Goal: Information Seeking & Learning: Learn about a topic

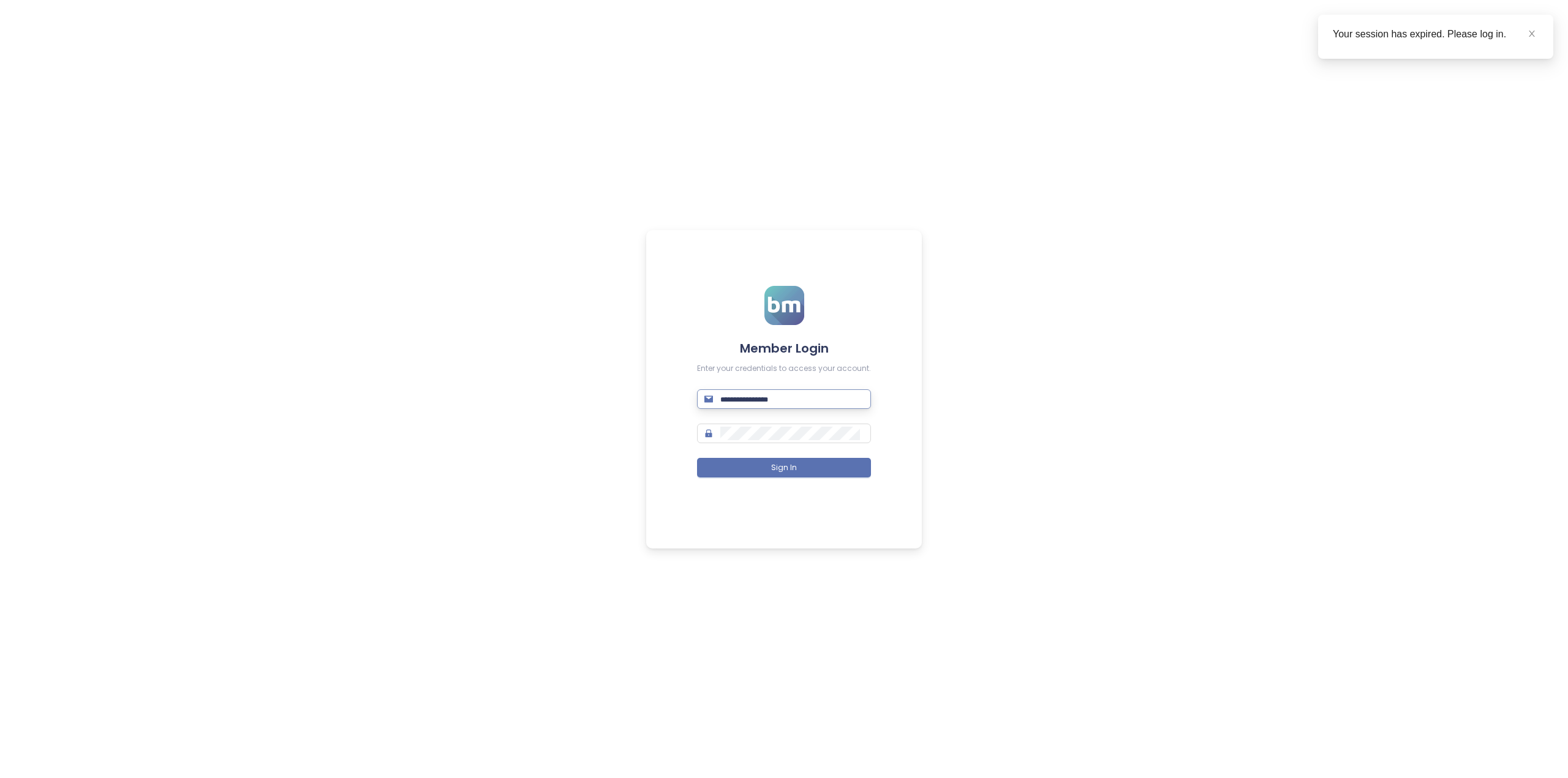
click at [799, 401] on input "text" at bounding box center [791, 399] width 143 height 14
click at [741, 401] on input "**********" at bounding box center [791, 399] width 143 height 14
type input "**********"
click at [697, 458] on button "Sign In" at bounding box center [783, 468] width 174 height 19
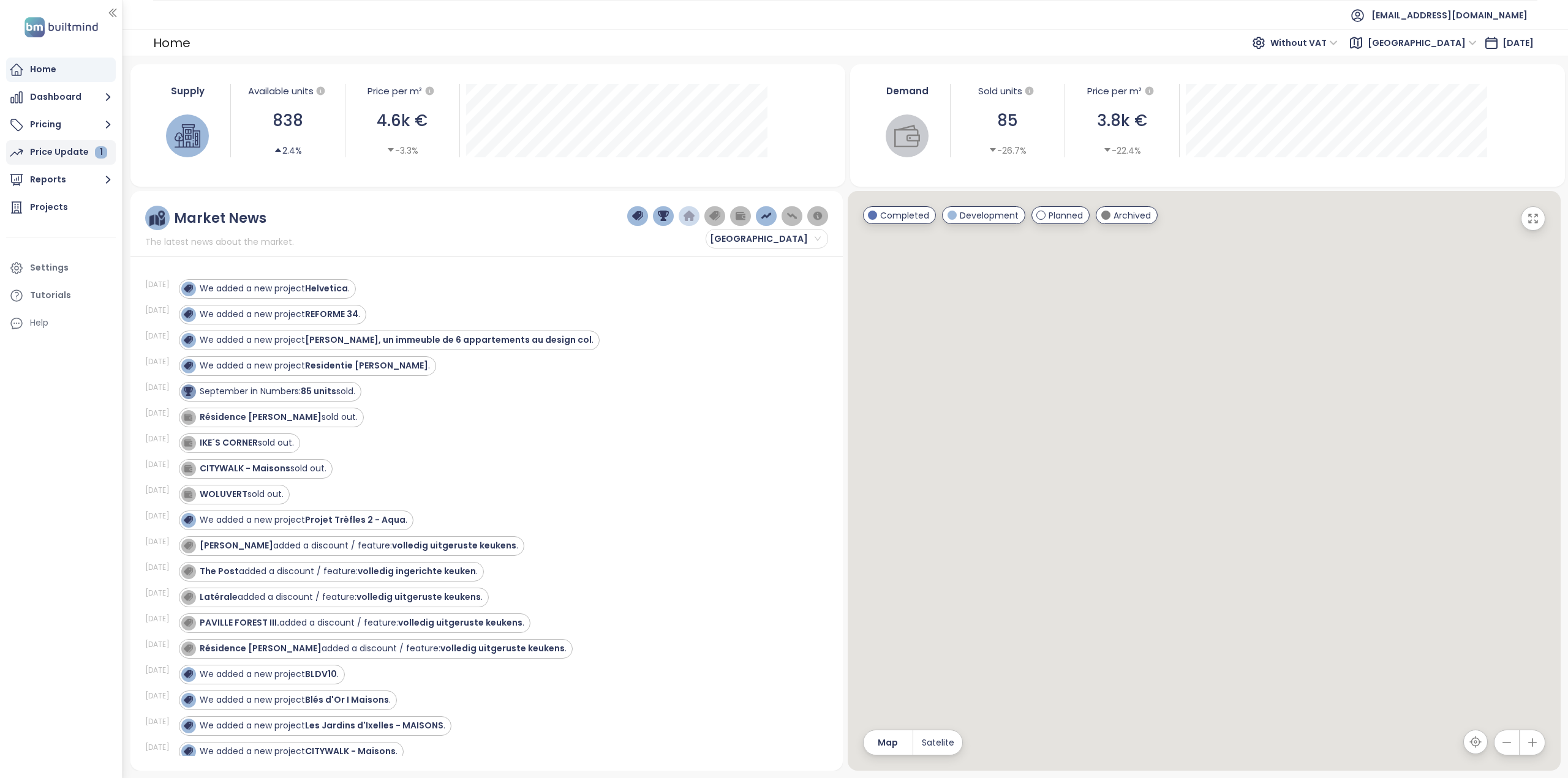
click at [53, 151] on div "Price Update 1" at bounding box center [68, 151] width 77 height 15
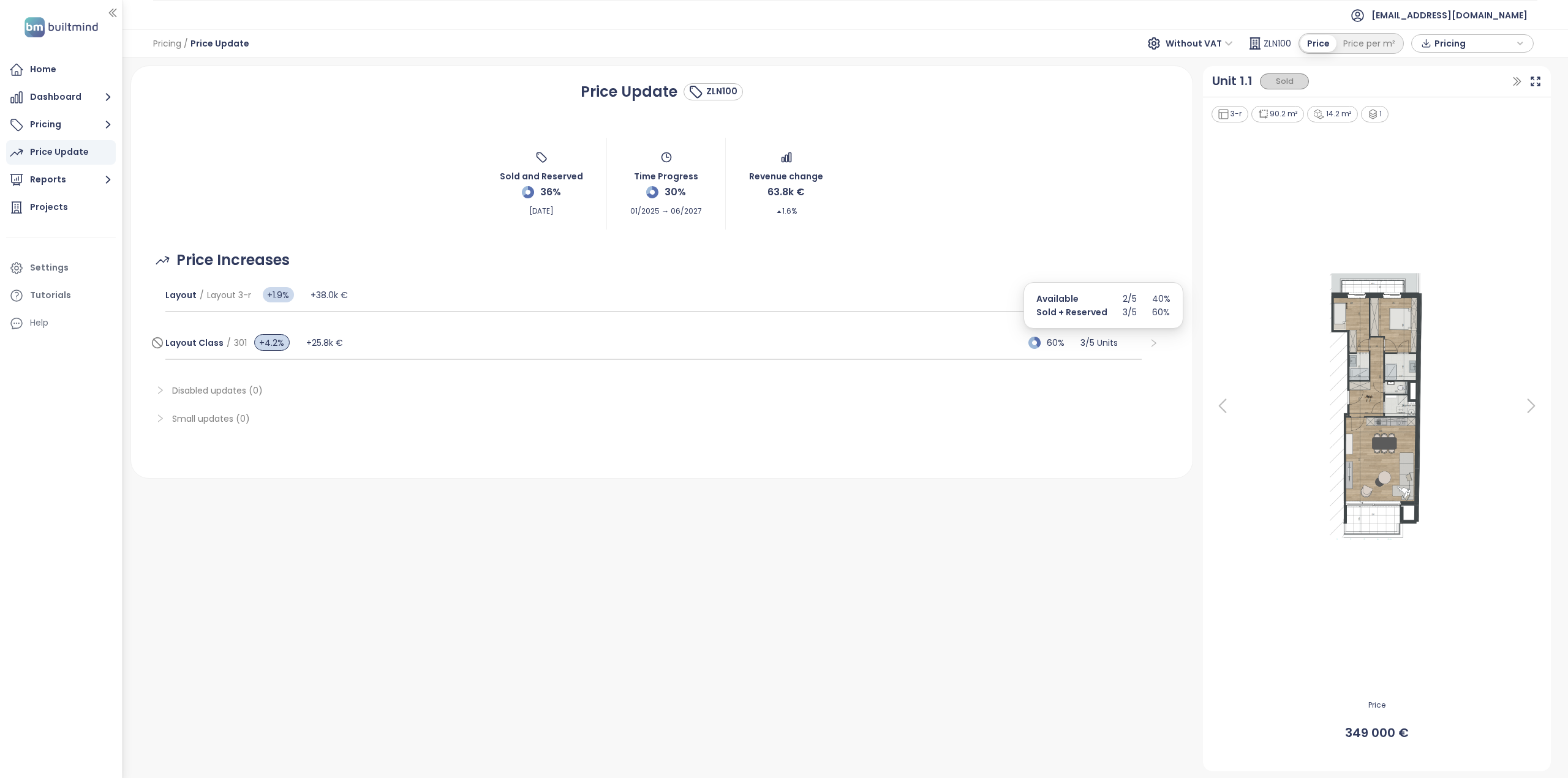
click at [1124, 338] on p "3 / 5 Units" at bounding box center [1111, 342] width 62 height 14
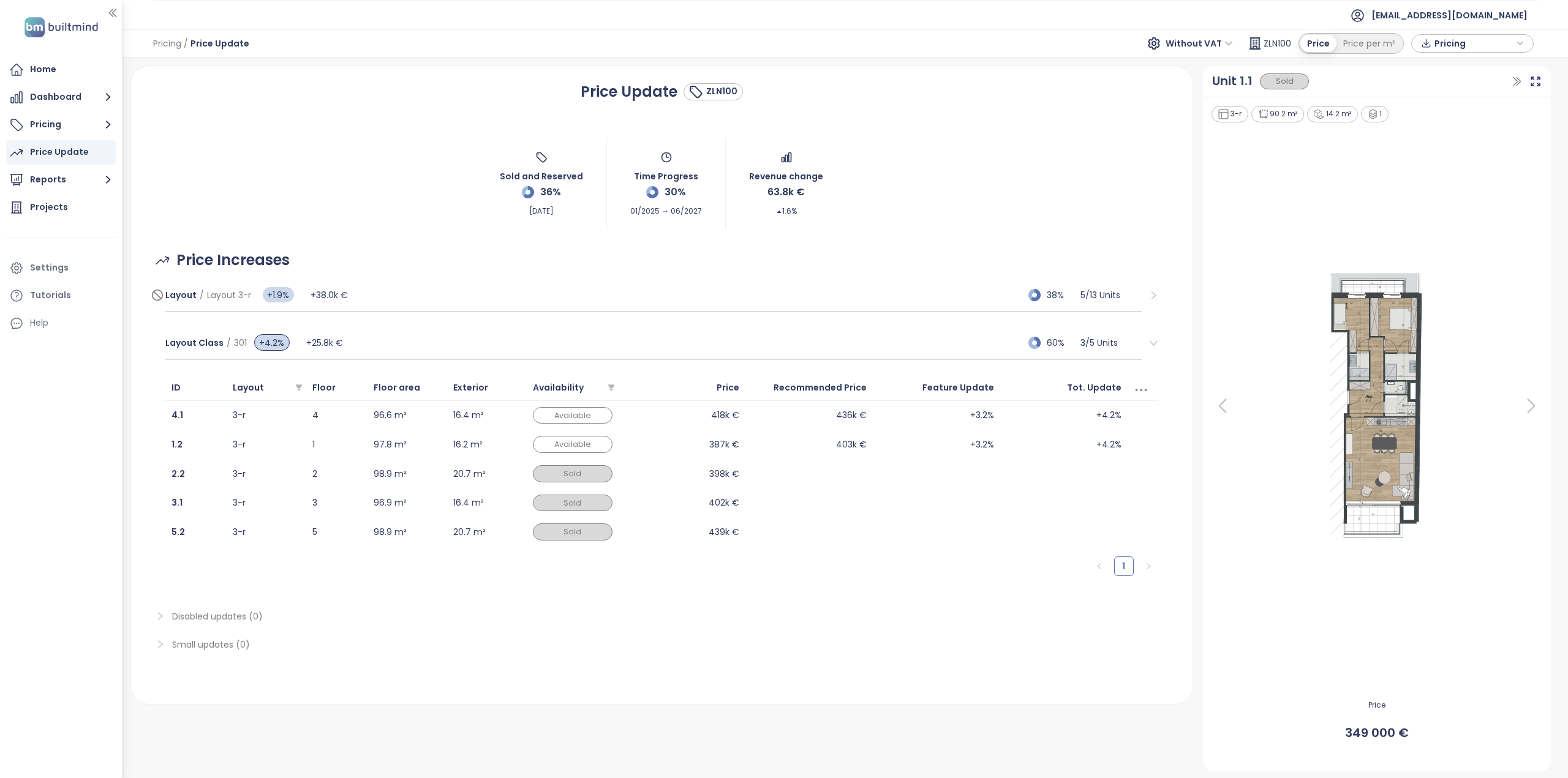
click at [484, 299] on div "Layout / Layout 3-r +1.9% +38.0k € 38% 5 / 13 Units" at bounding box center [653, 295] width 976 height 33
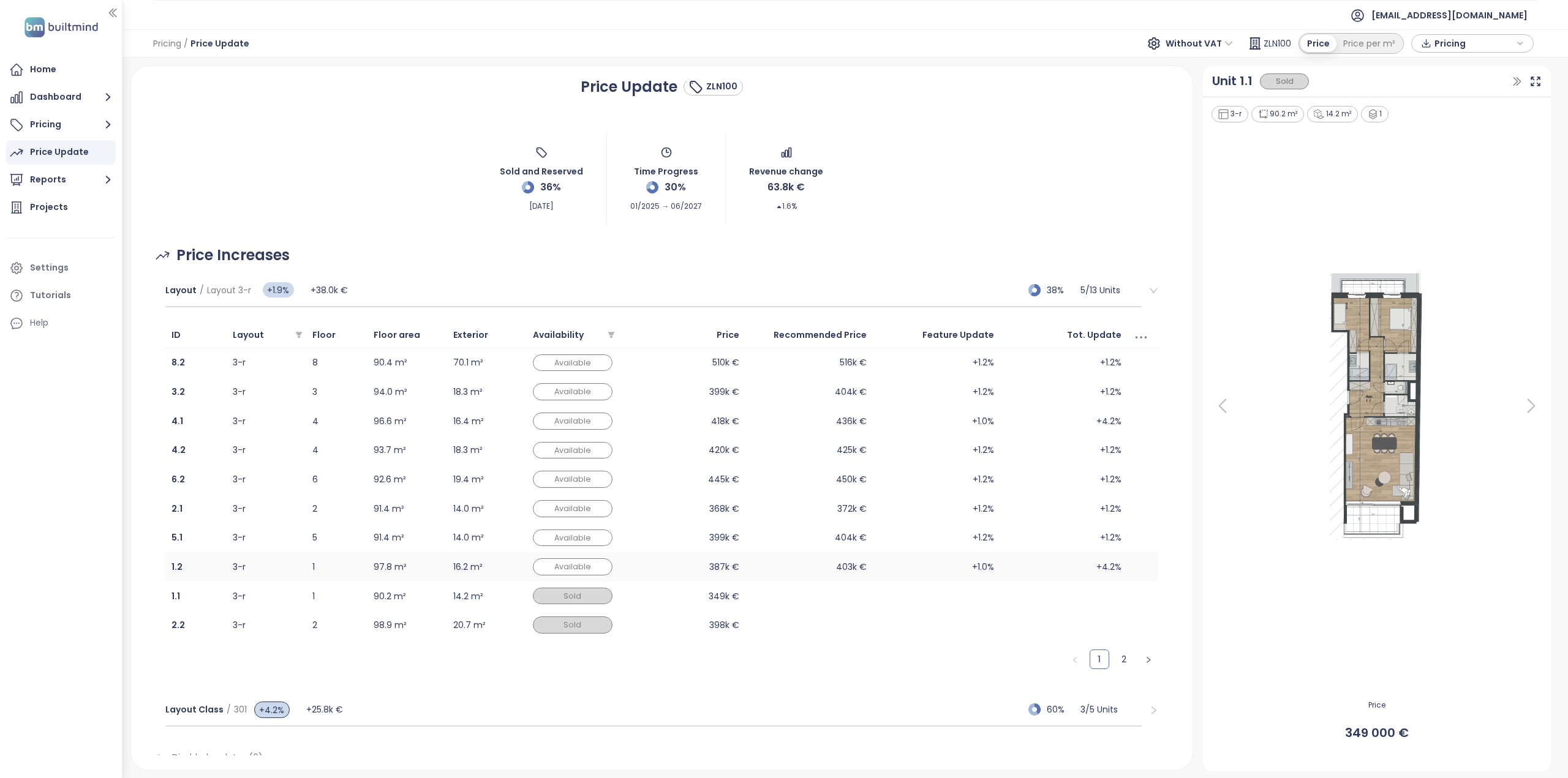
scroll to position [74, 0]
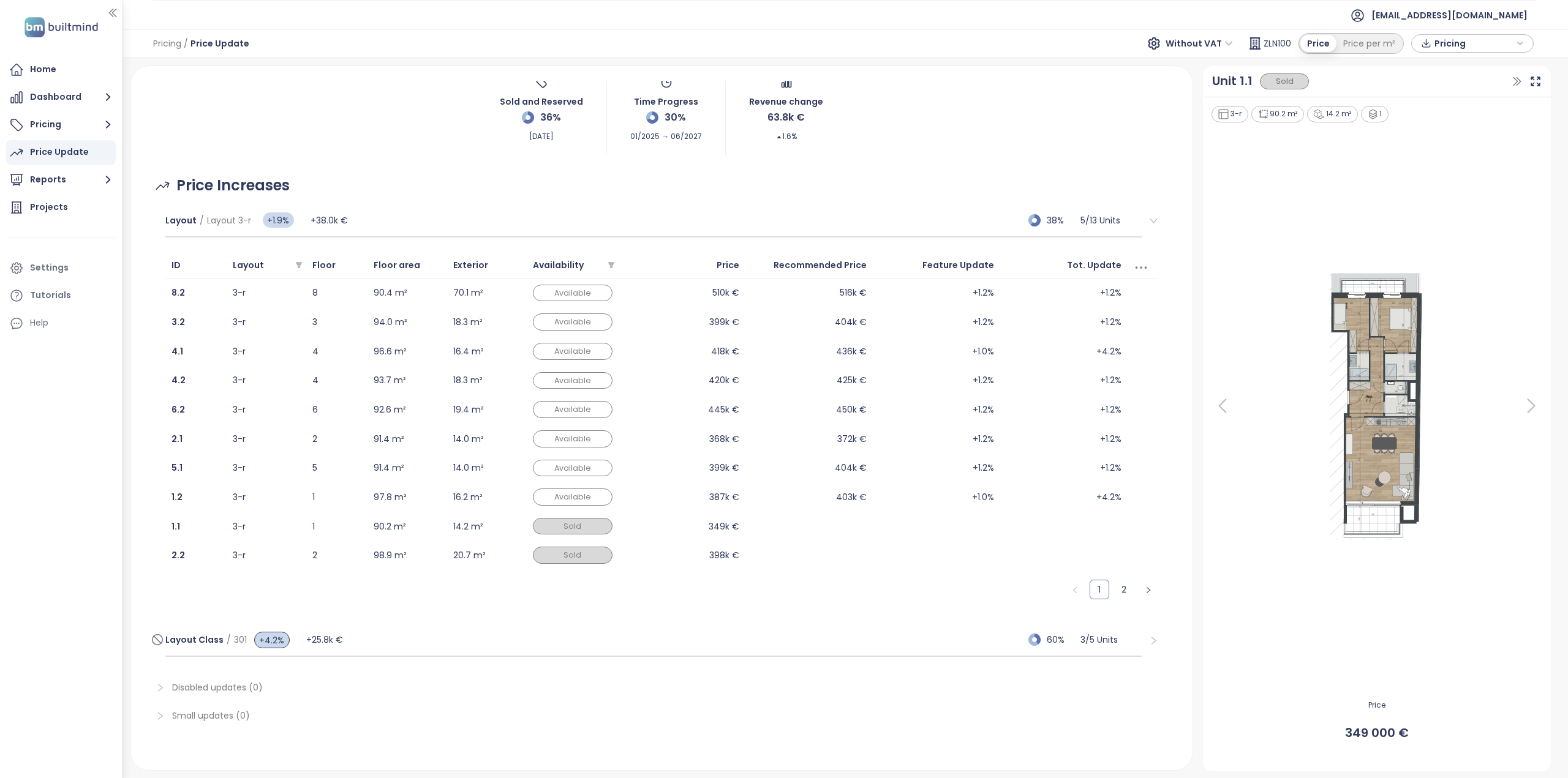
click at [905, 636] on div "Layout Class / 301 +4.2% +25.8k € 60% 3 / 5 Units" at bounding box center [653, 640] width 976 height 33
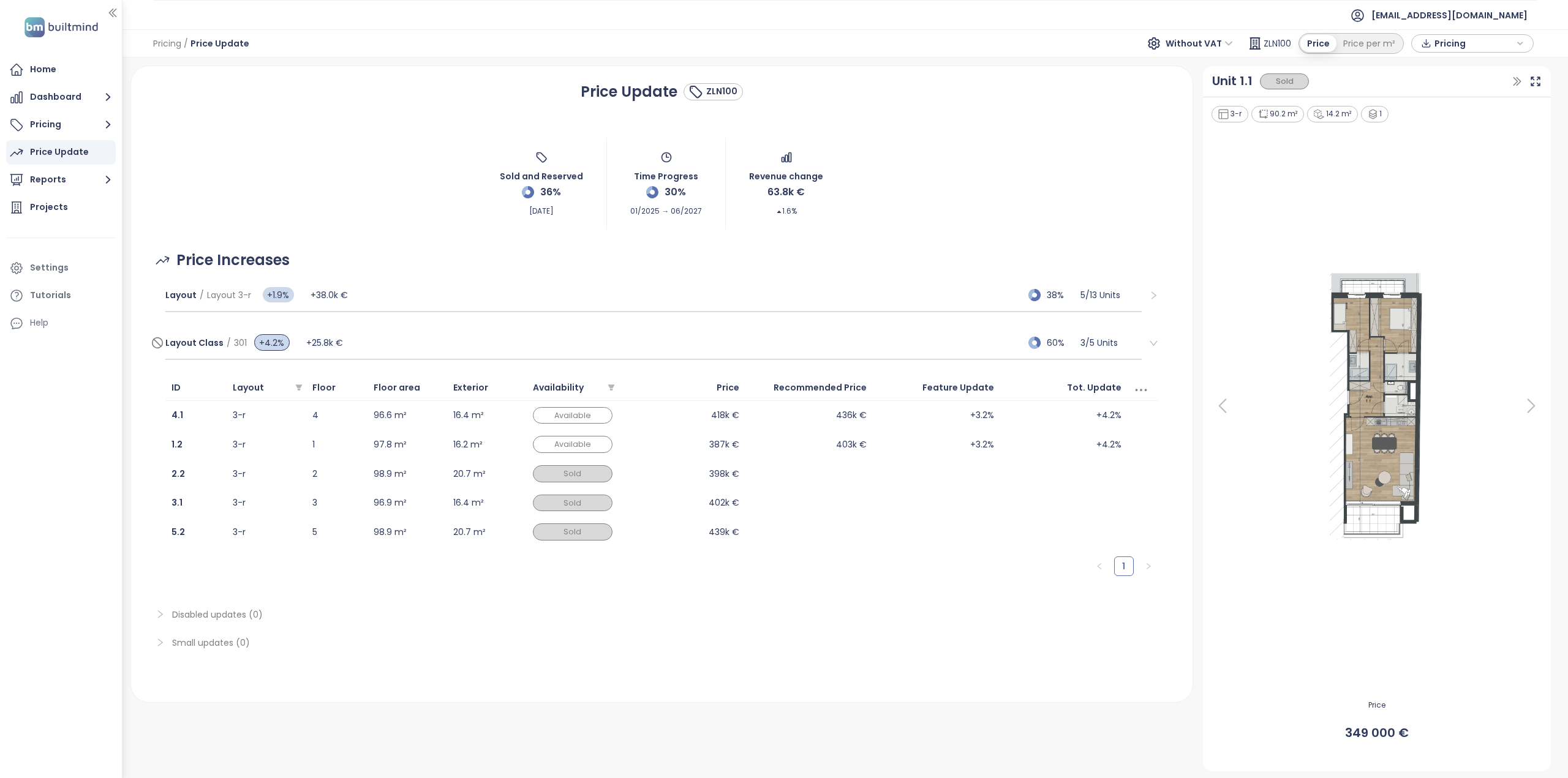
scroll to position [0, 0]
click at [236, 296] on span "Layout 3-r" at bounding box center [229, 295] width 44 height 12
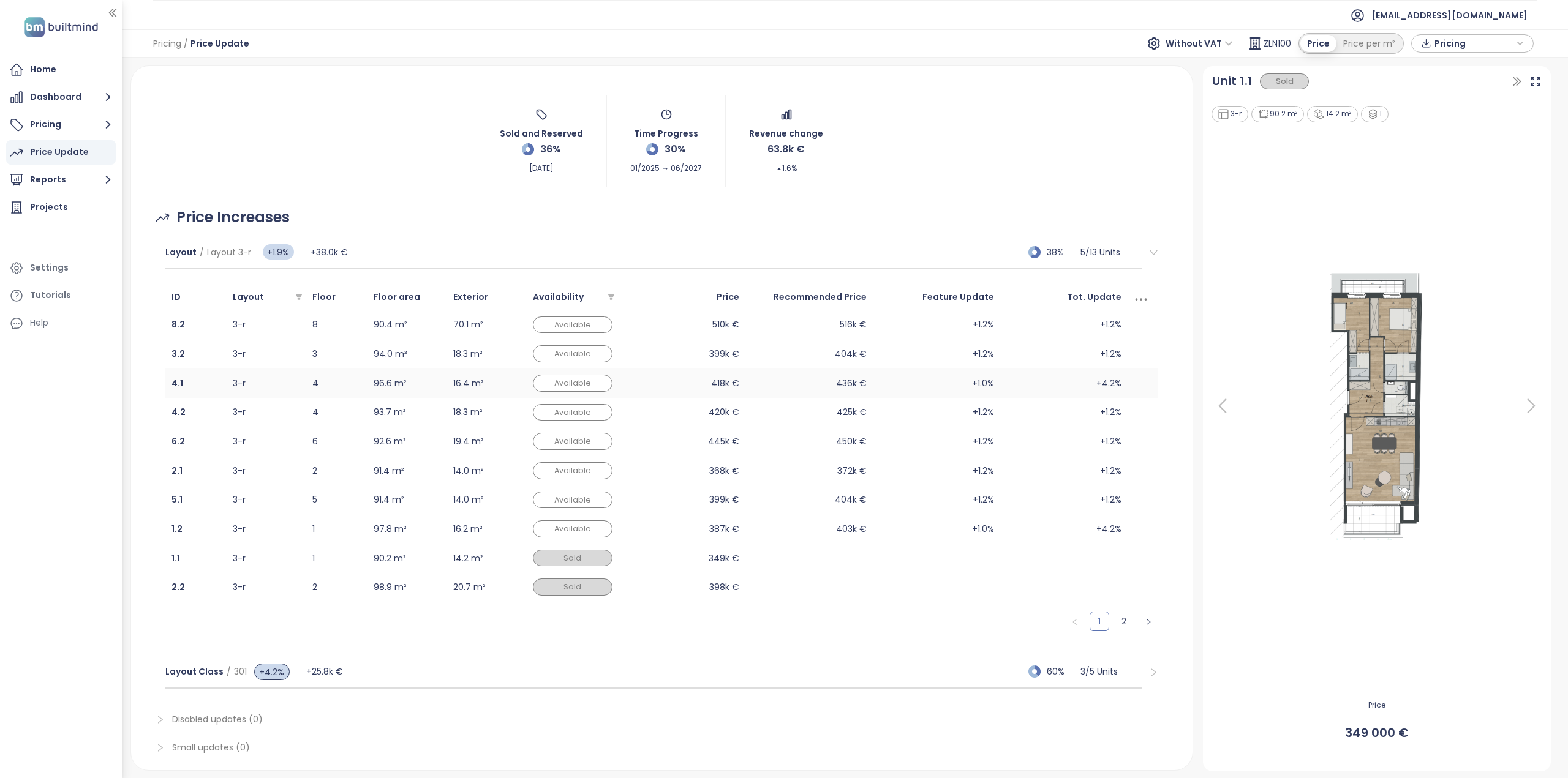
scroll to position [74, 0]
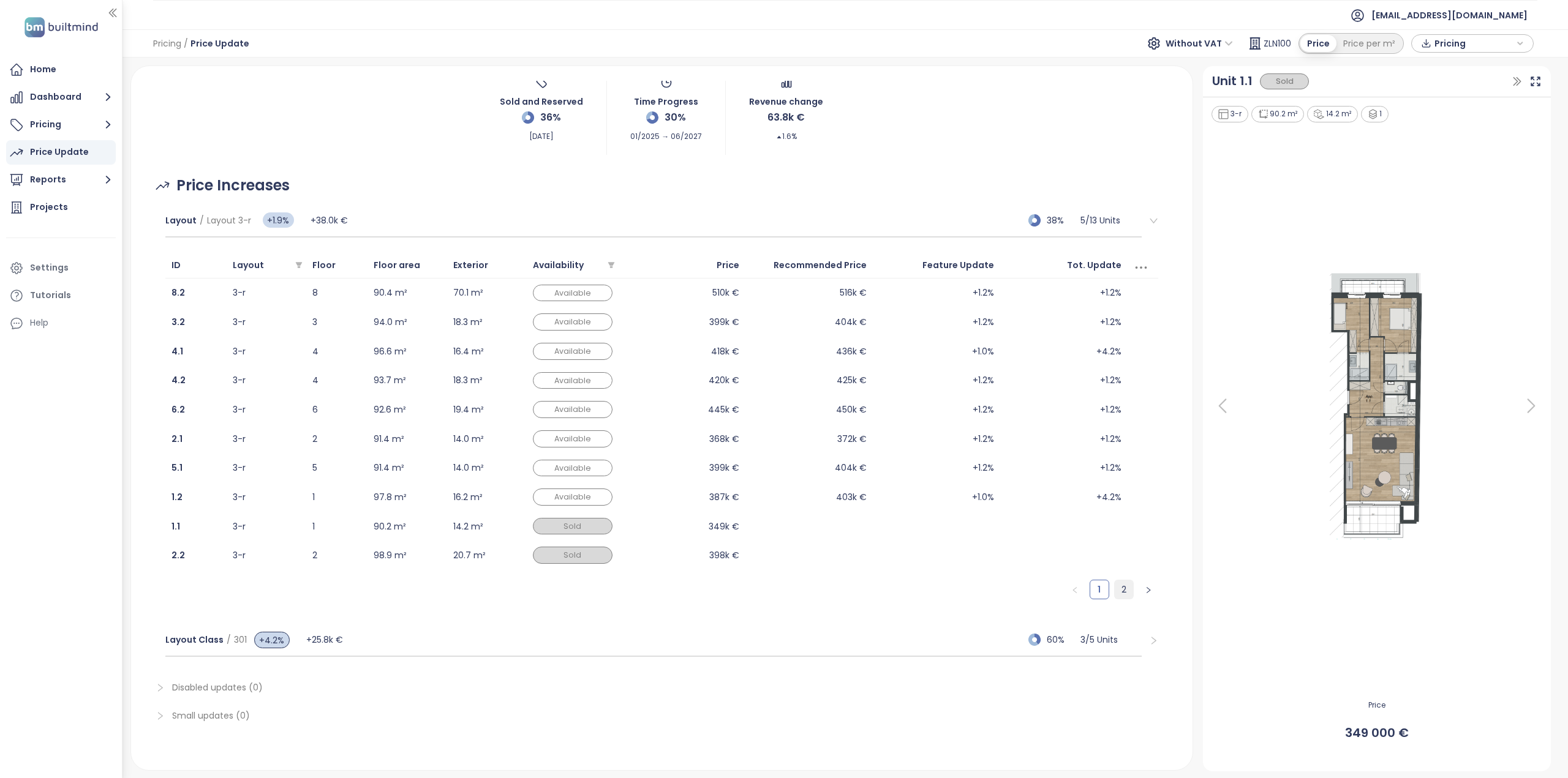
click at [1114, 581] on link "2" at bounding box center [1123, 589] width 19 height 19
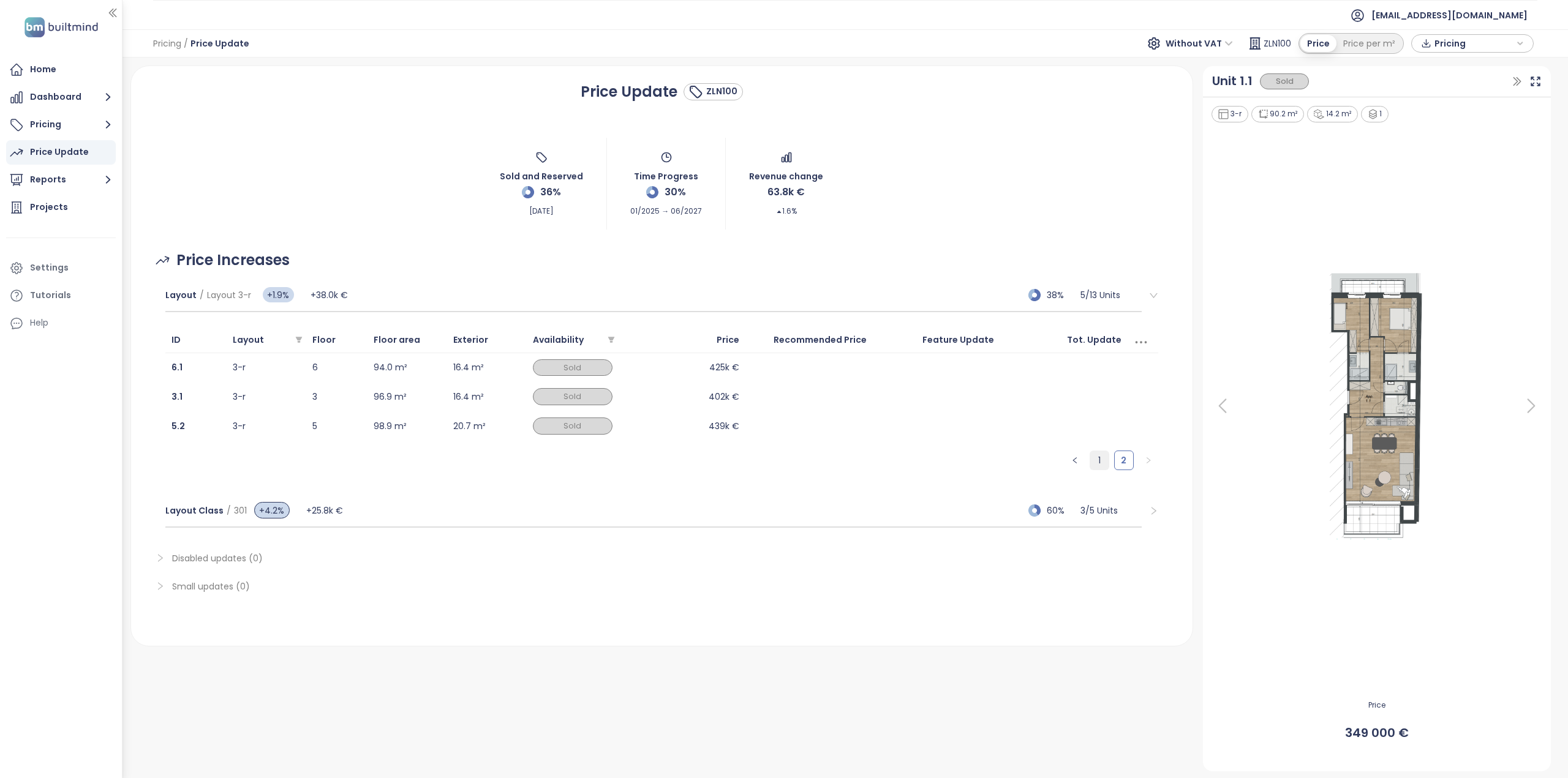
click at [1090, 456] on link "1" at bounding box center [1099, 460] width 19 height 19
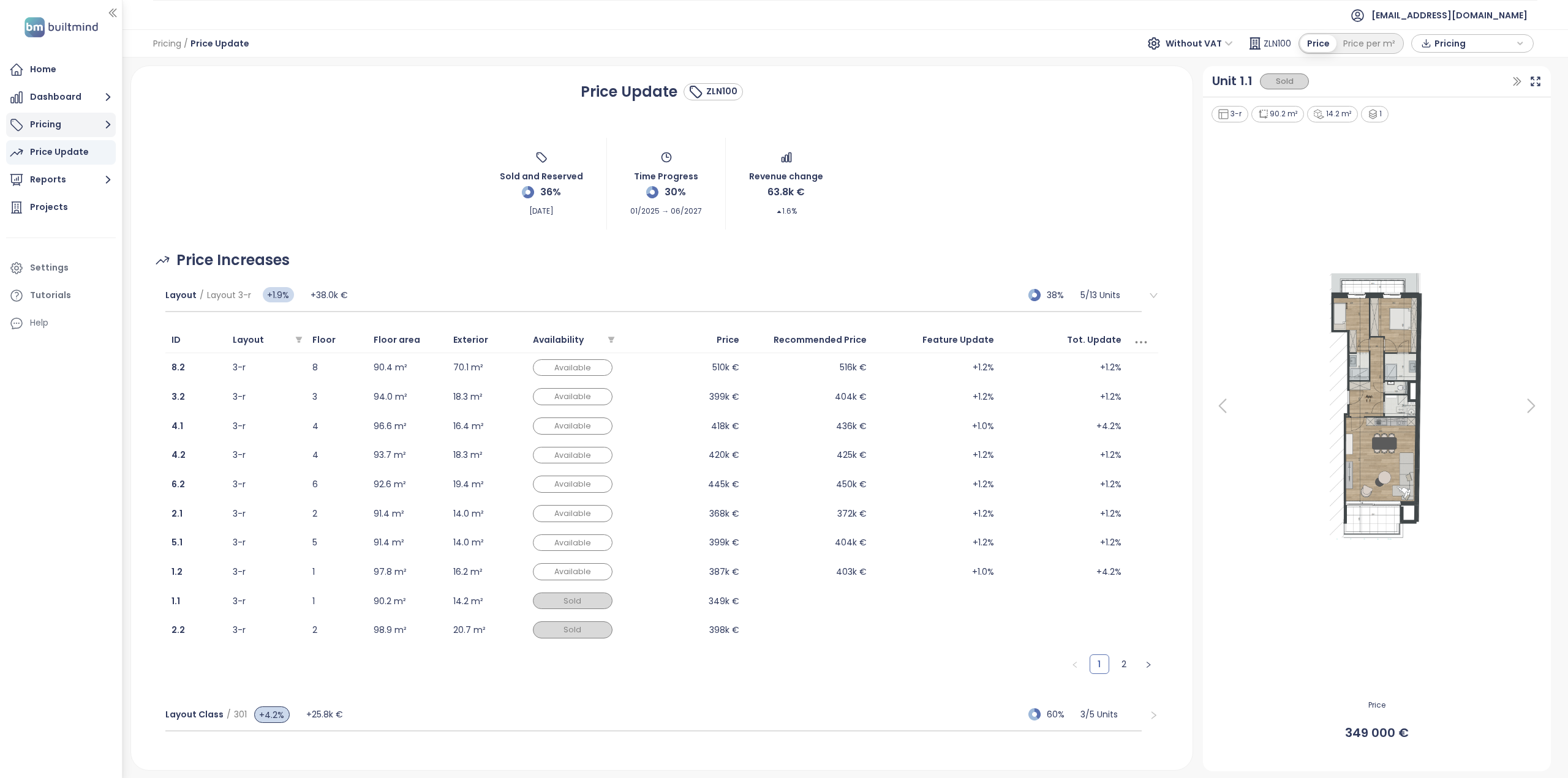
click at [40, 118] on button "Pricing" at bounding box center [61, 125] width 109 height 24
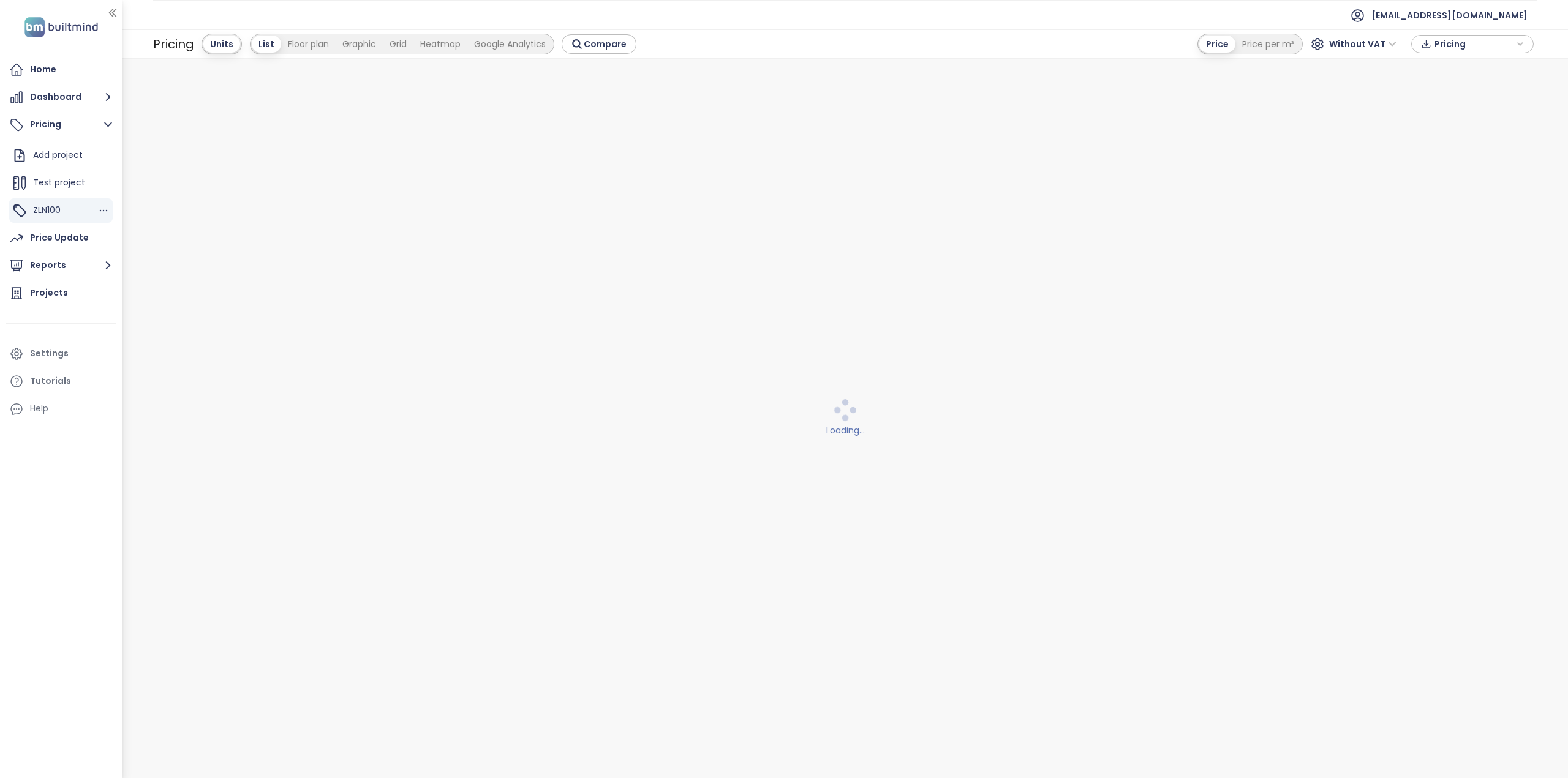
click at [60, 214] on span "ZLN100" at bounding box center [47, 210] width 28 height 12
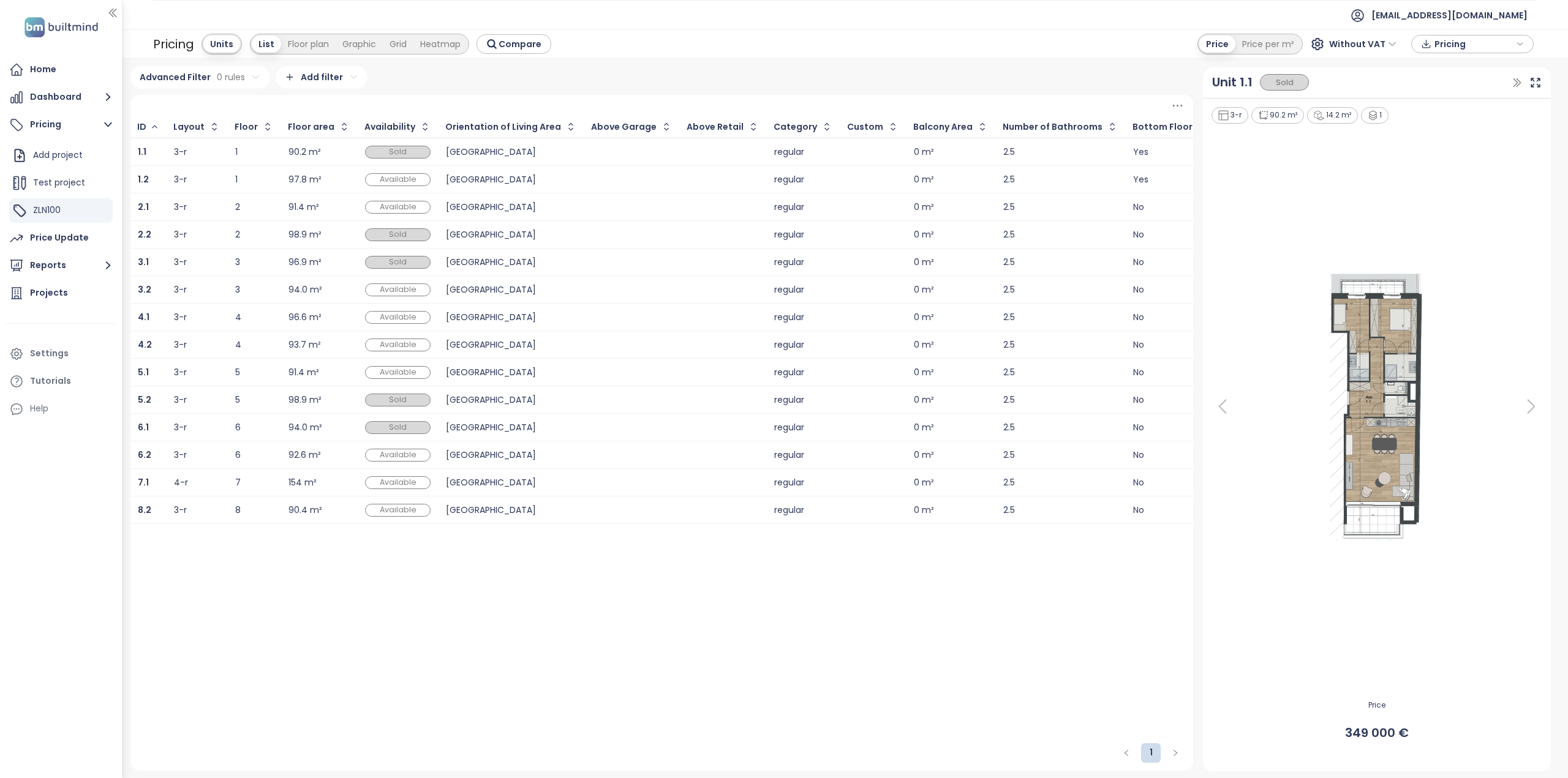
click at [198, 484] on div "4-r" at bounding box center [197, 483] width 46 height 15
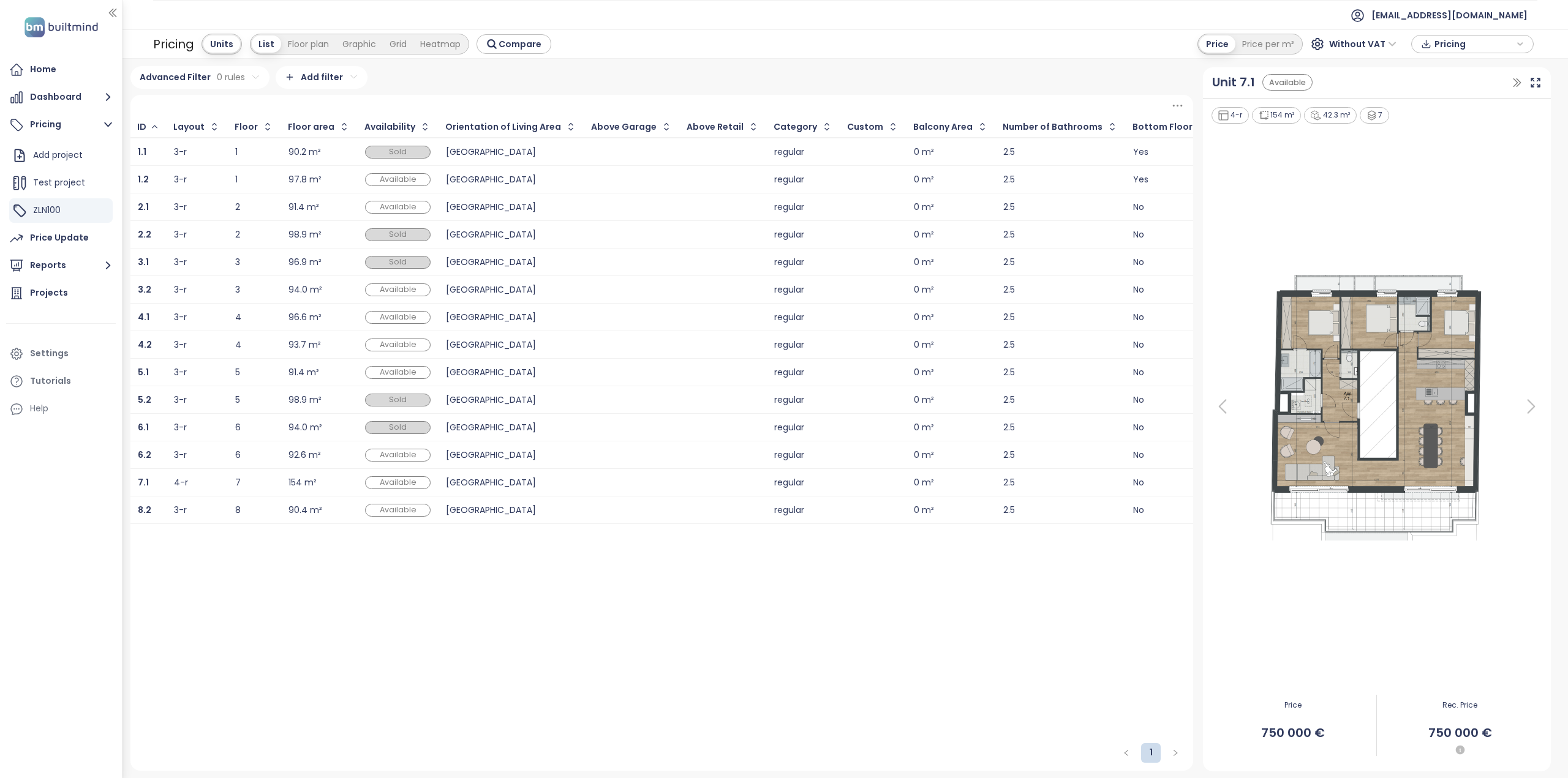
click at [223, 368] on td "3-r" at bounding box center [198, 372] width 62 height 28
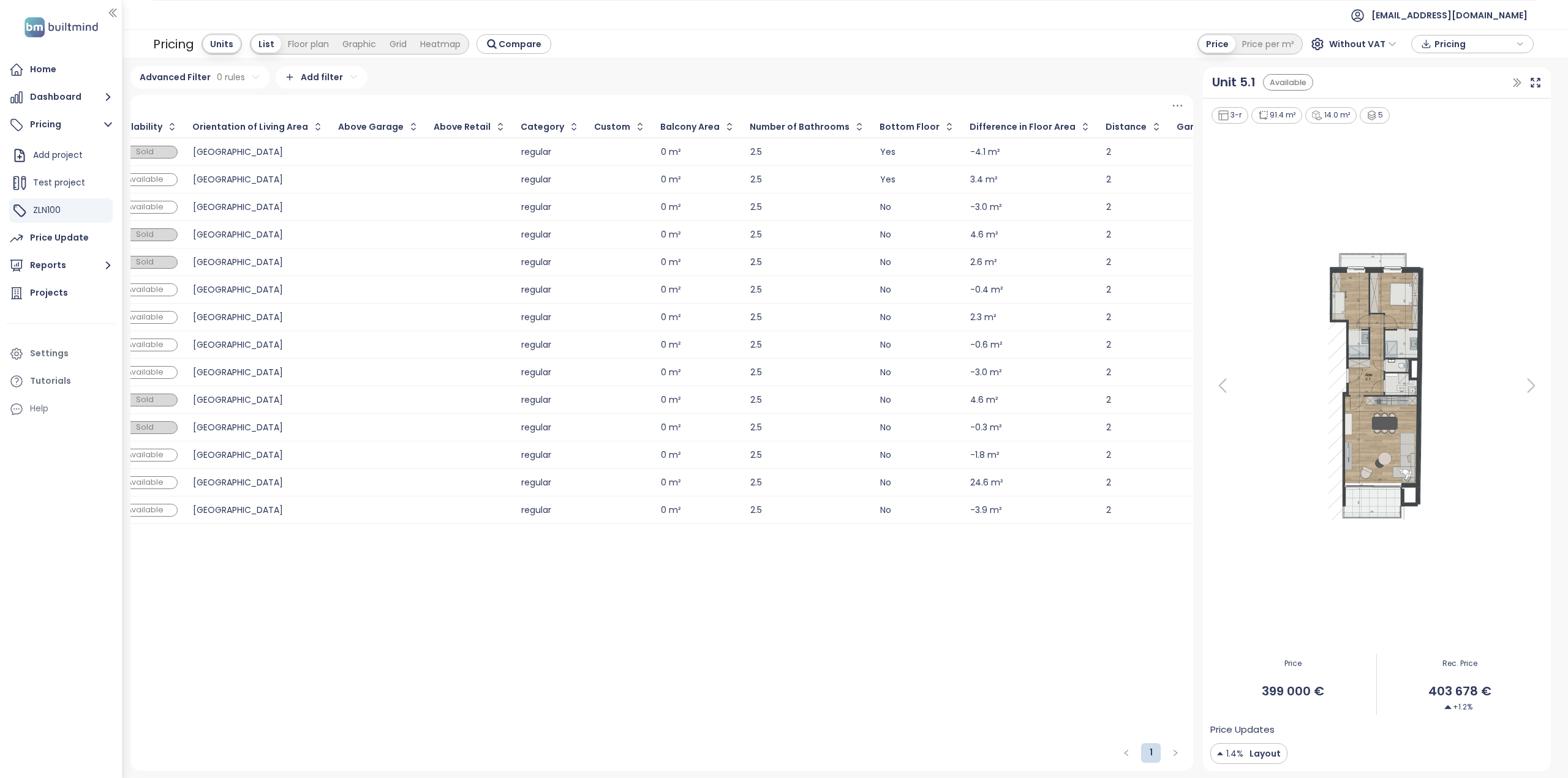
scroll to position [0, 256]
click at [79, 226] on div "Price Update" at bounding box center [61, 238] width 109 height 24
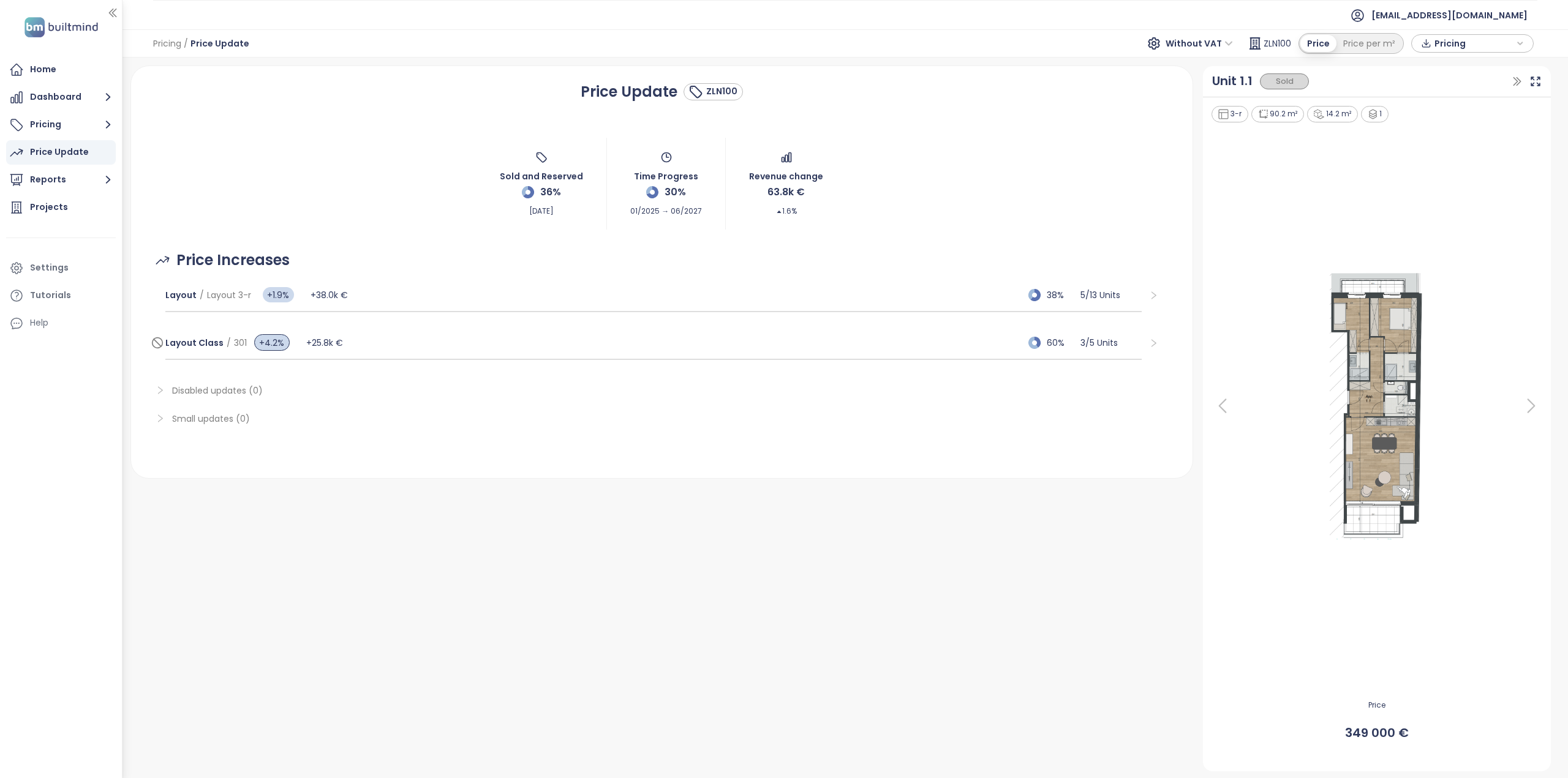
click at [356, 352] on div "Layout Class / 301 +4.2% +25.8k € 60% 3 / 5 Units" at bounding box center [653, 343] width 976 height 33
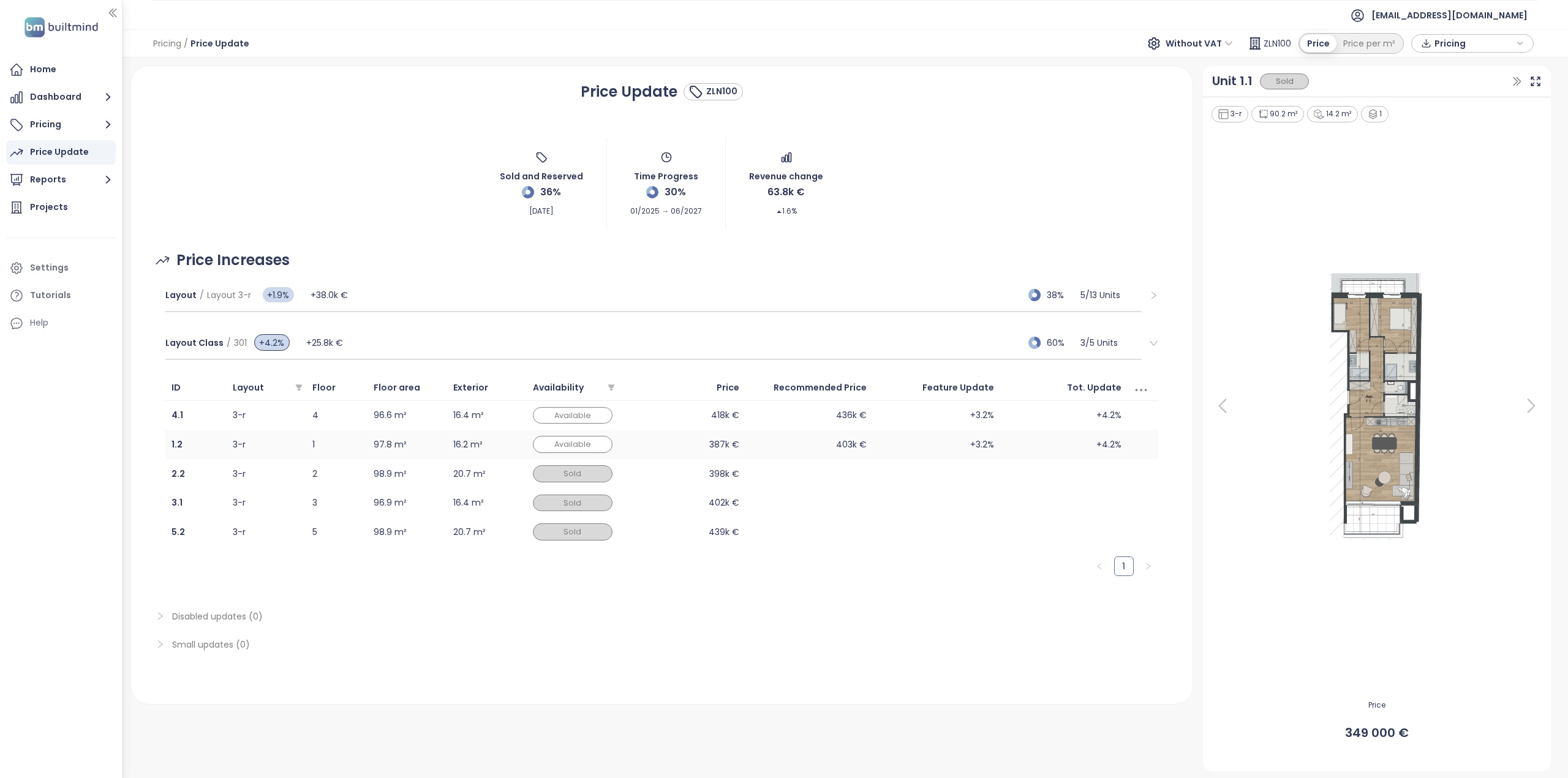
click at [831, 440] on td "403k €" at bounding box center [808, 444] width 127 height 29
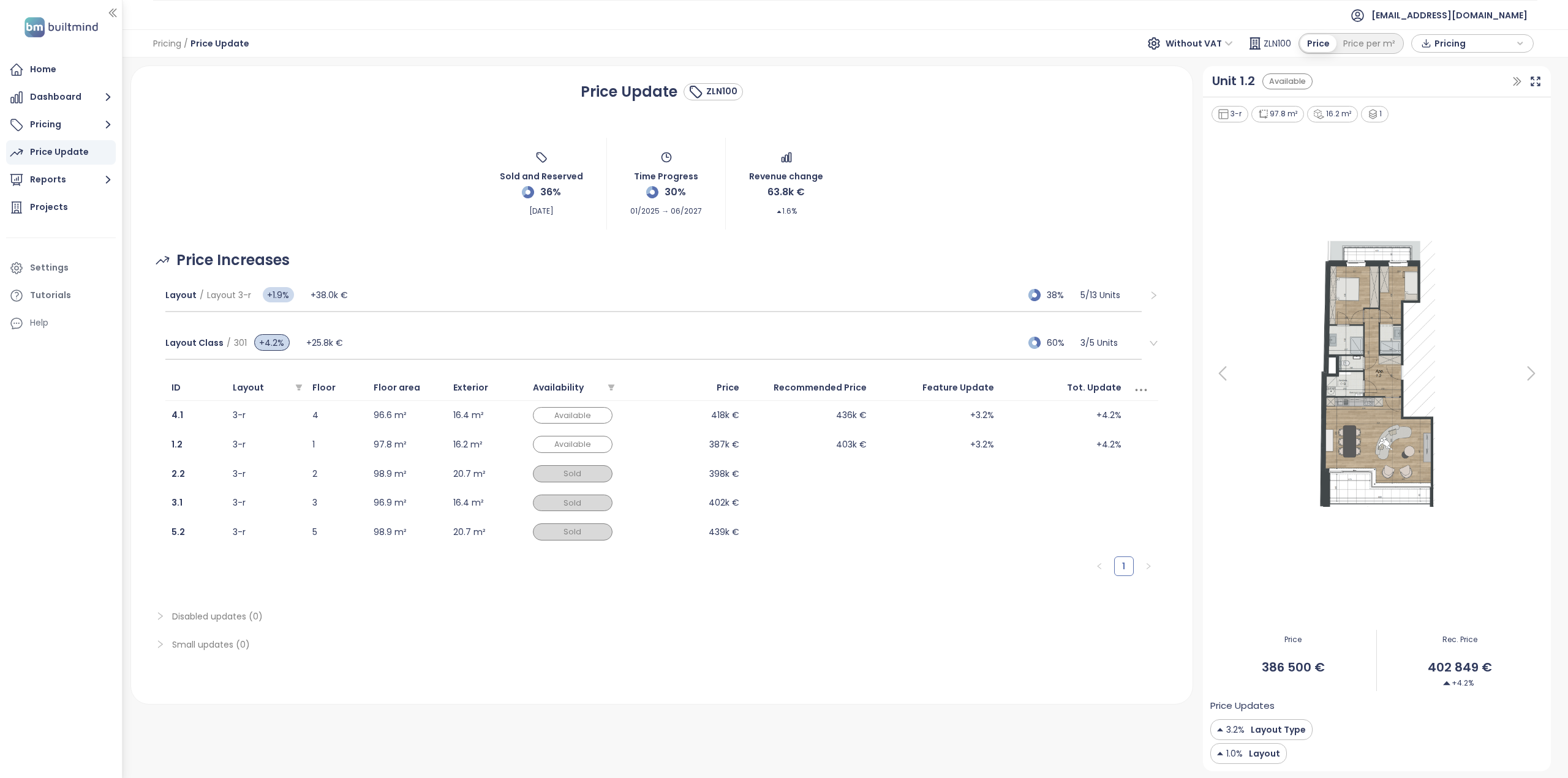
click at [1266, 731] on span "Layout Type" at bounding box center [1276, 729] width 58 height 14
click at [177, 444] on b "1.2" at bounding box center [177, 444] width 11 height 12
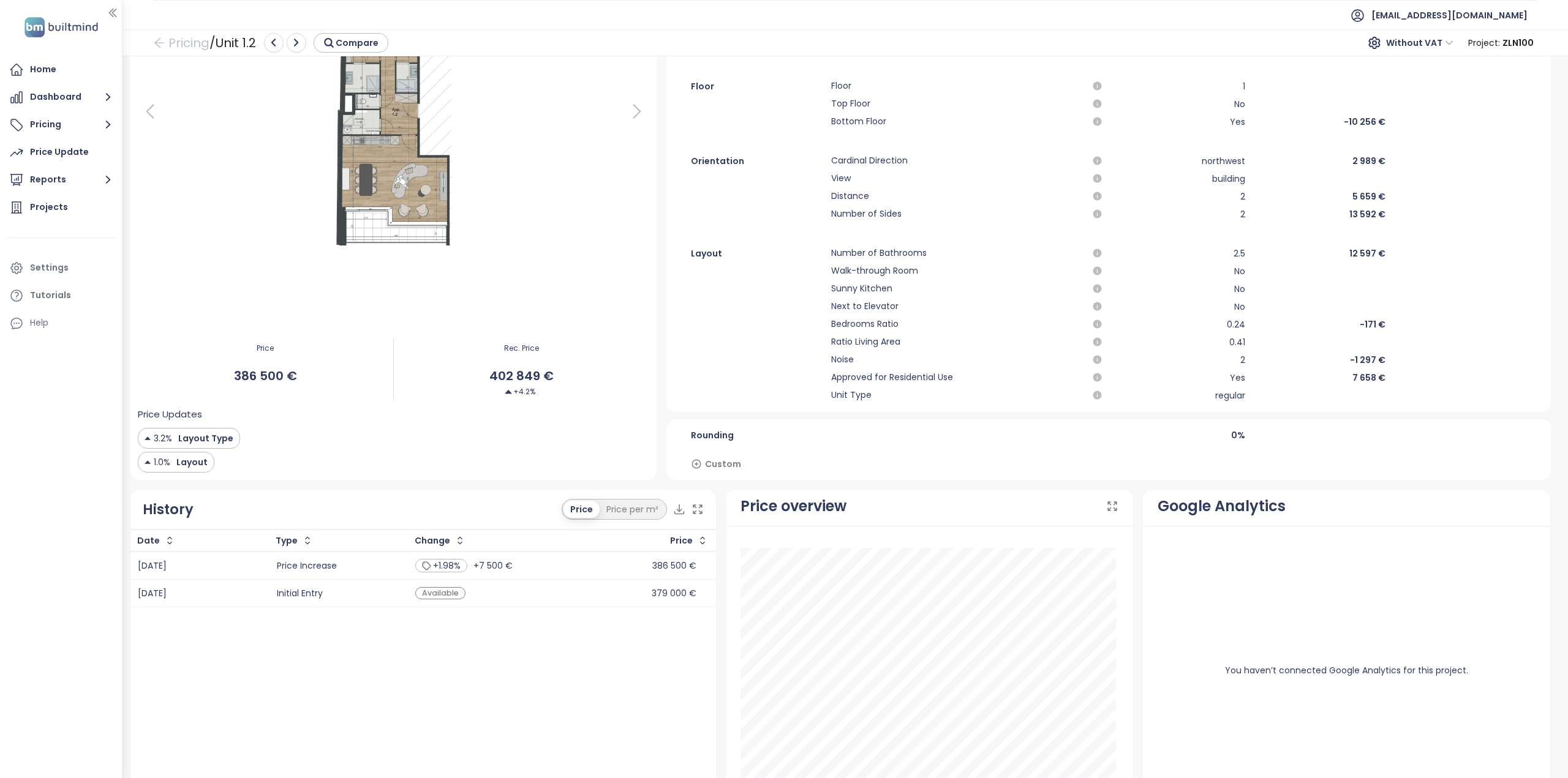
scroll to position [234, 0]
